Goal: Information Seeking & Learning: Check status

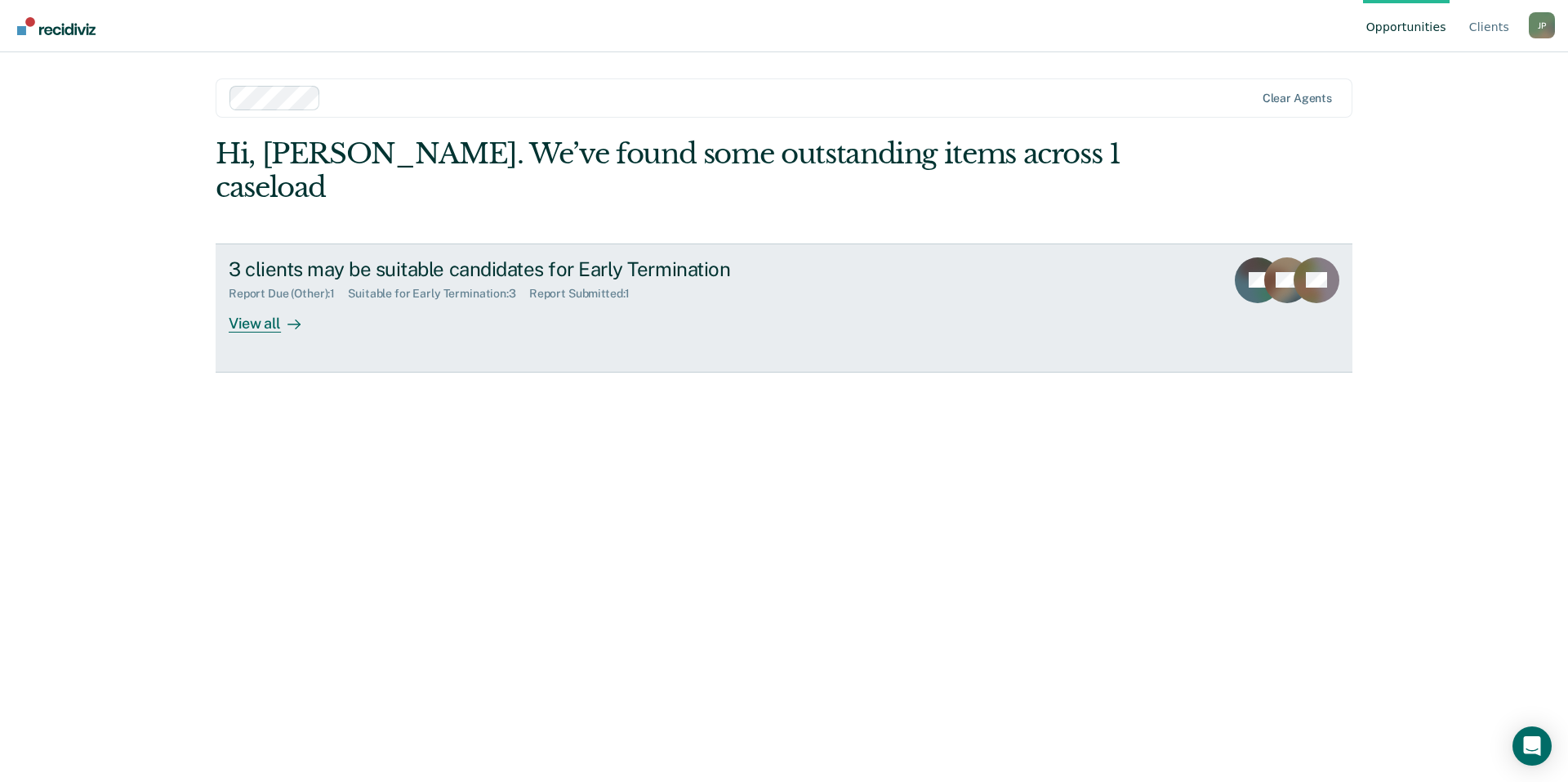
click at [264, 300] on div "View all" at bounding box center [273, 316] width 91 height 32
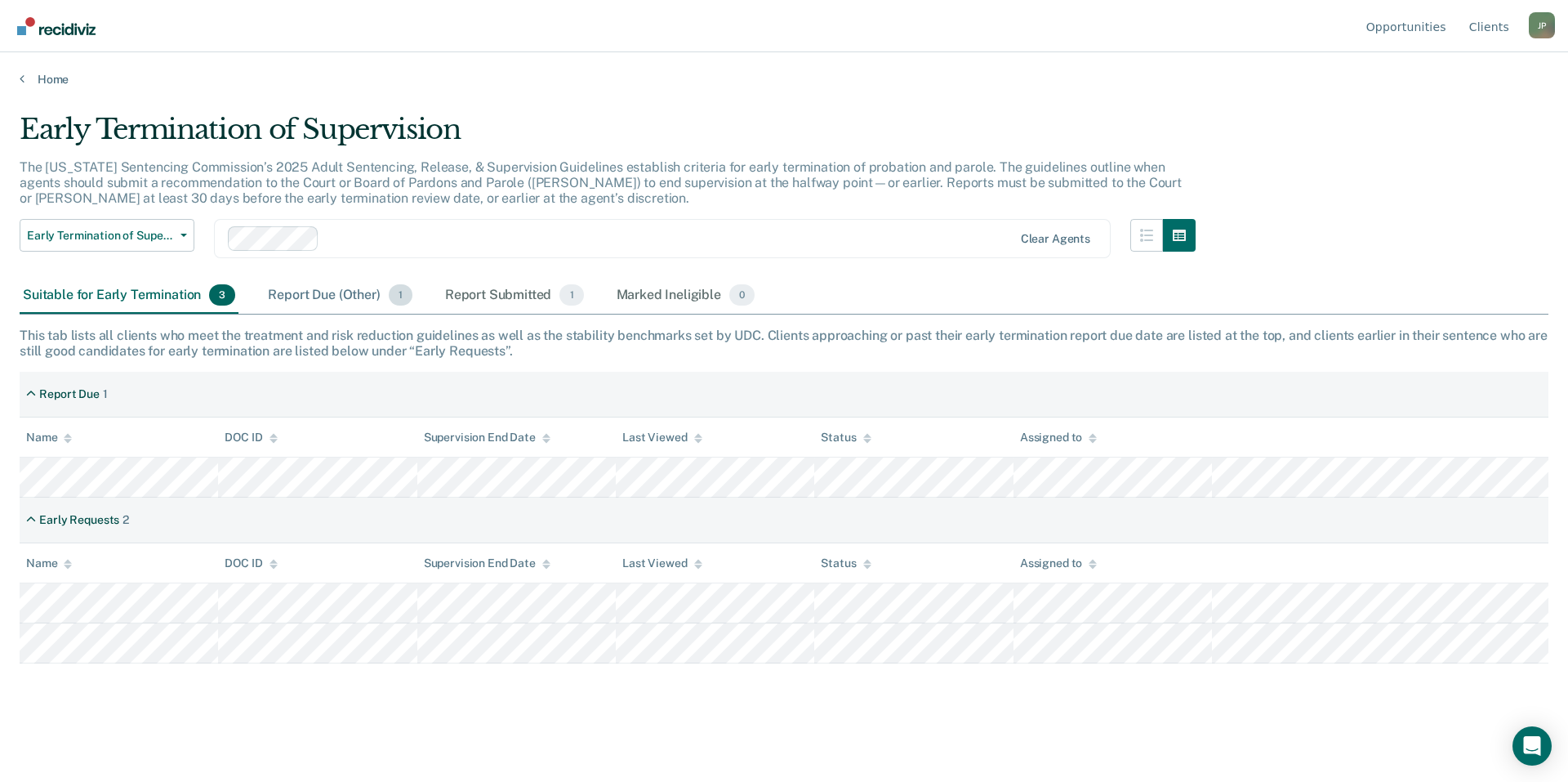
click at [324, 296] on div "Report Due (Other) 1" at bounding box center [340, 295] width 151 height 36
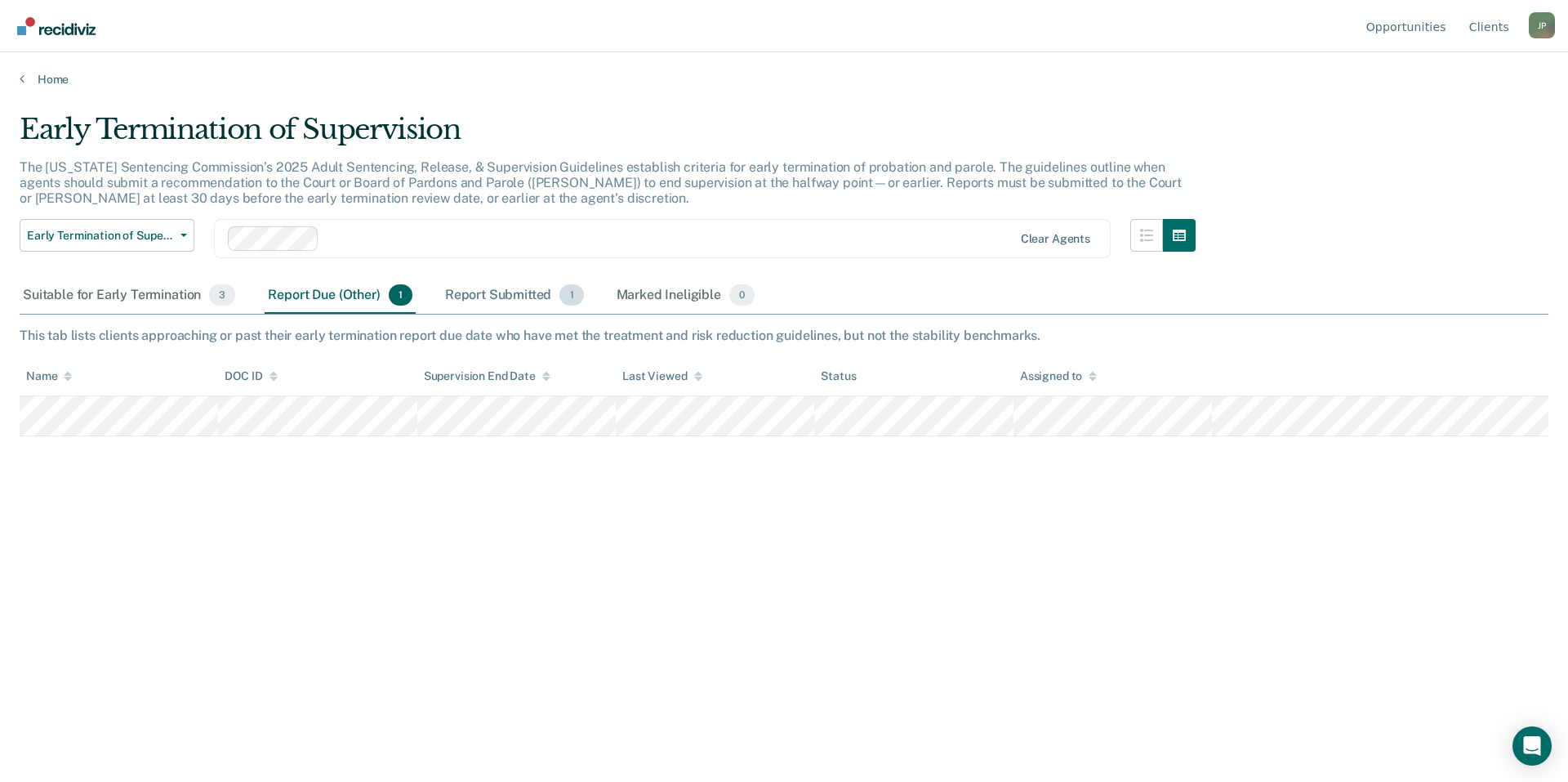
click at [509, 299] on div "Report Submitted 1" at bounding box center [513, 295] width 145 height 36
